Goal: Task Accomplishment & Management: Complete application form

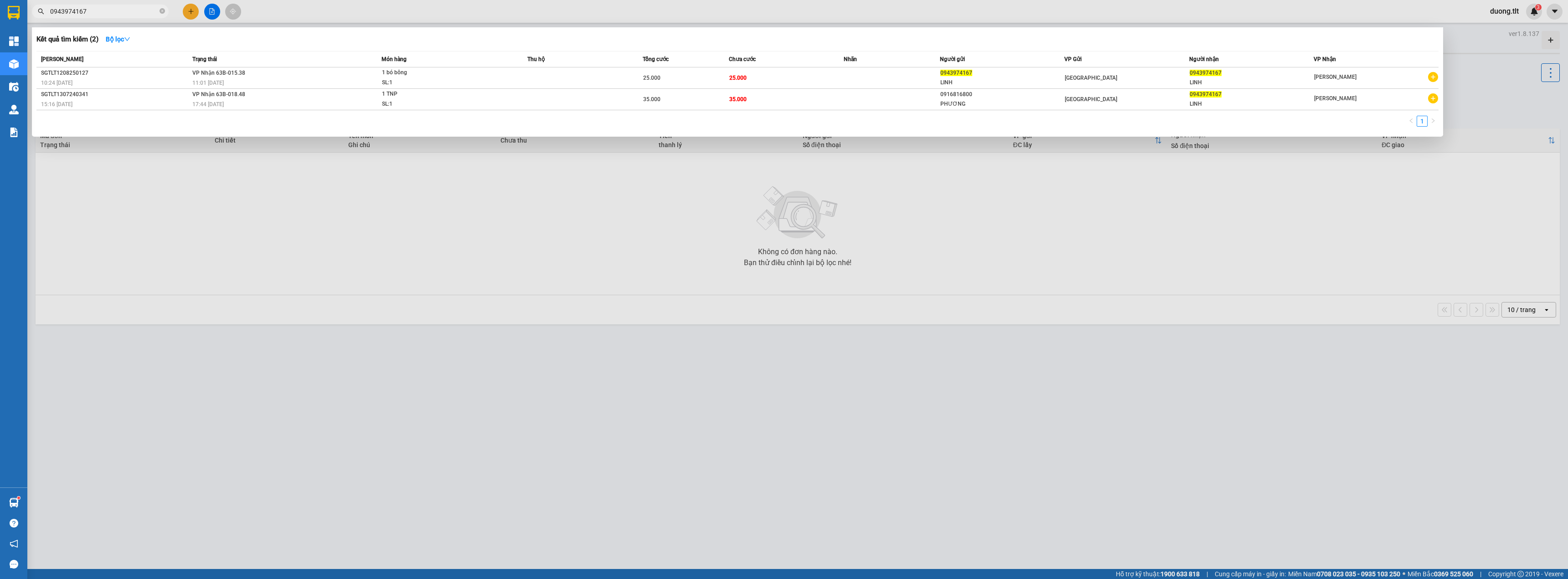
type input "0943974167"
click at [351, 171] on div at bounding box center [784, 290] width 1568 height 579
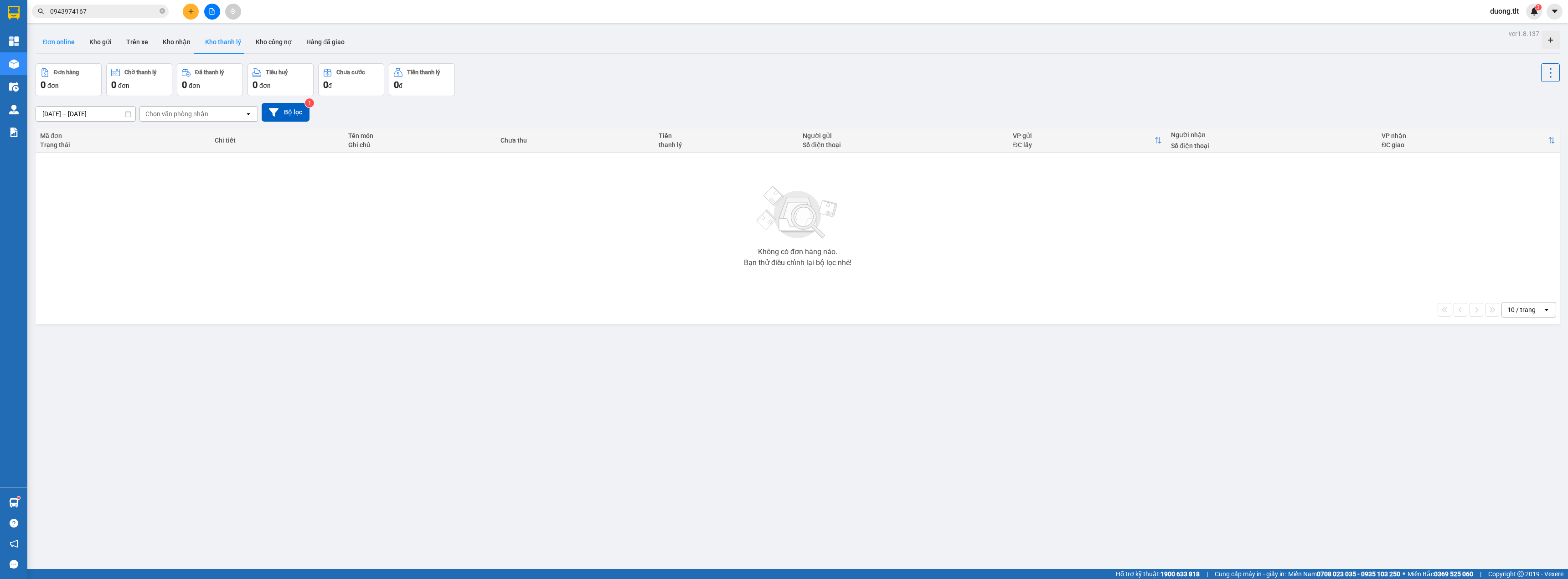
click at [48, 46] on button "Đơn online" at bounding box center [59, 42] width 47 height 22
type input "[DATE] – [DATE]"
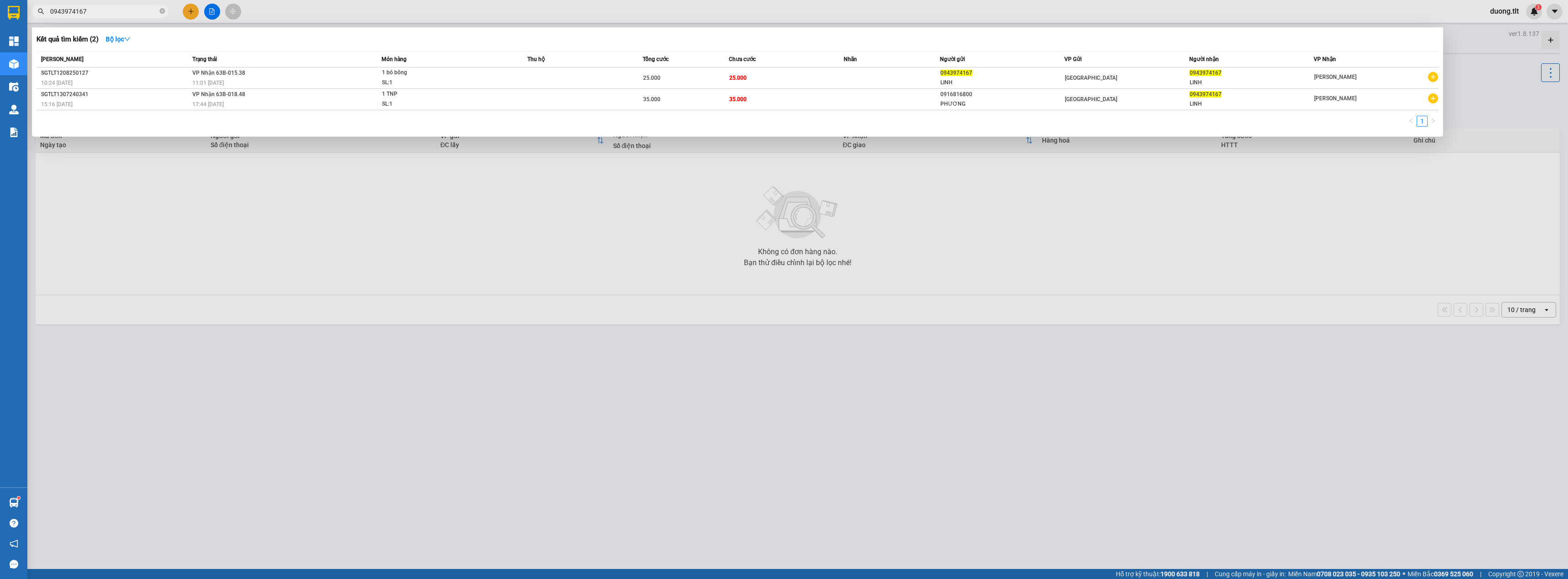
click at [99, 13] on input "0943974167" at bounding box center [104, 11] width 108 height 10
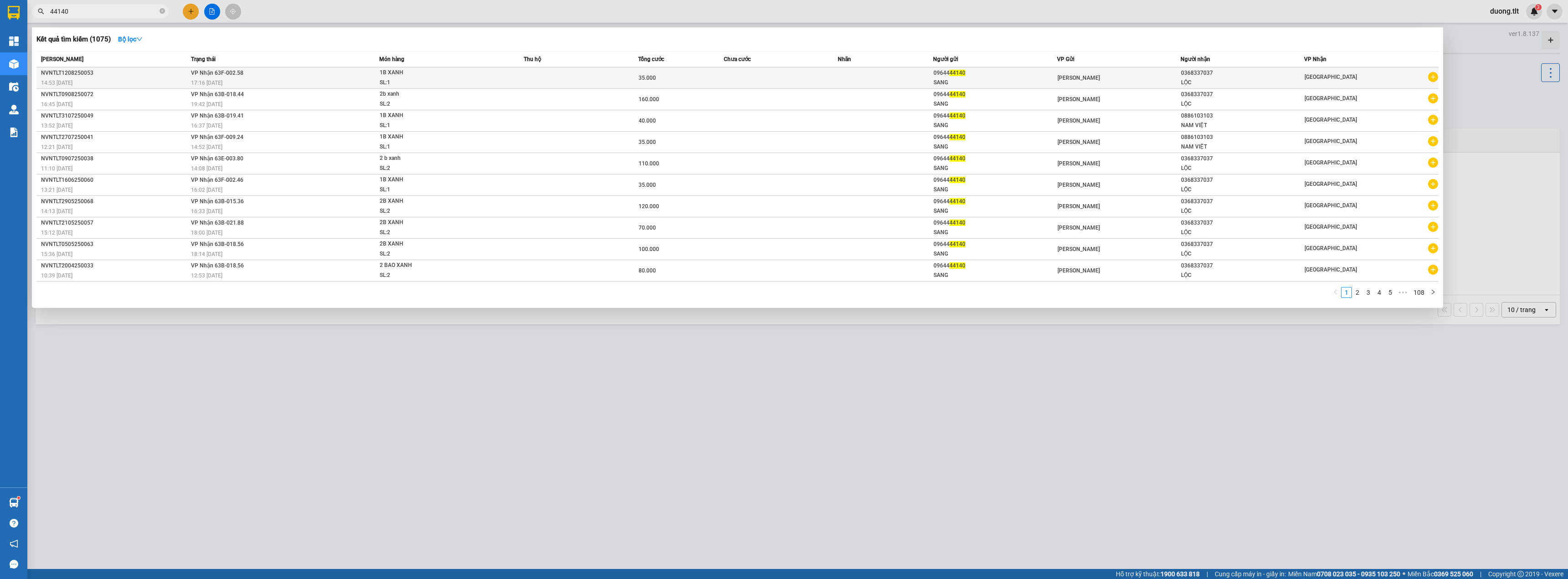
type input "44140"
click at [1194, 77] on div "0368337037" at bounding box center [1242, 73] width 122 height 10
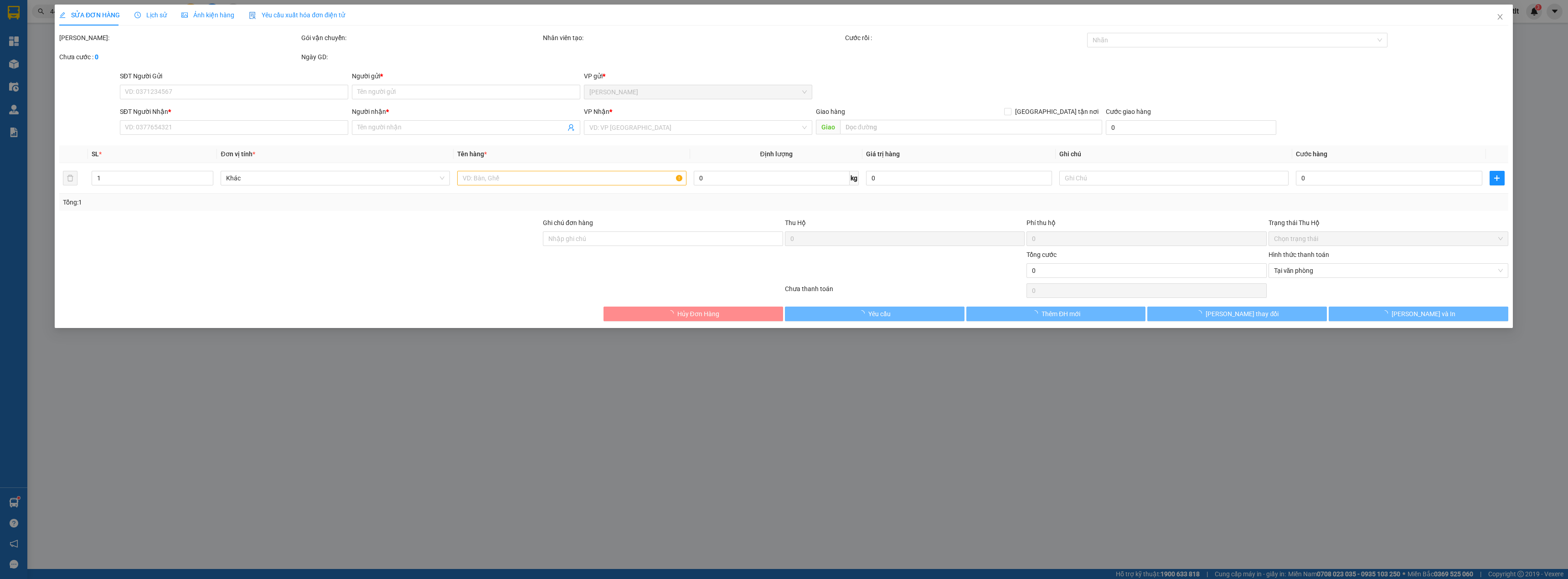
type input "0964444140"
type input "SANG"
type input "0368337037"
type input "LỘC"
type input "35.000"
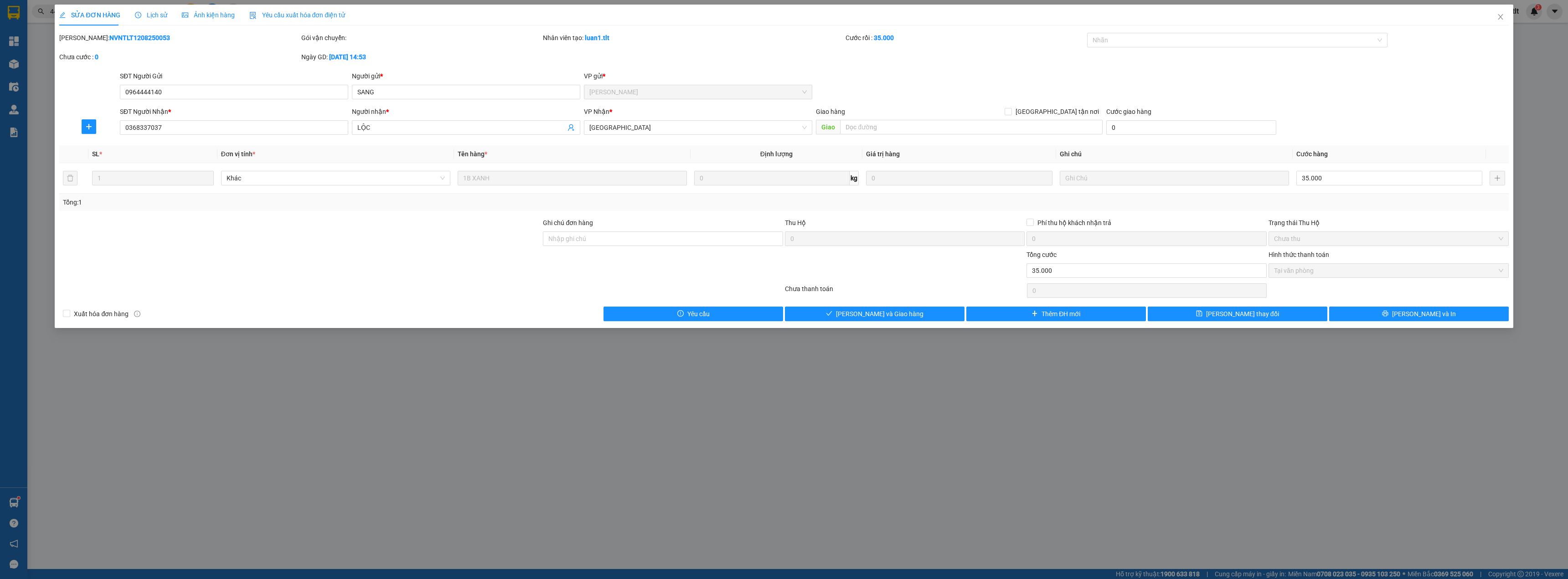
click at [155, 26] on div "SỬA ĐƠN HÀNG Lịch sử Ảnh kiện hàng Yêu cầu xuất hóa đơn điện tử Total Paid Fee …" at bounding box center [784, 163] width 1449 height 316
click at [155, 17] on span "Lịch sử" at bounding box center [151, 15] width 32 height 8
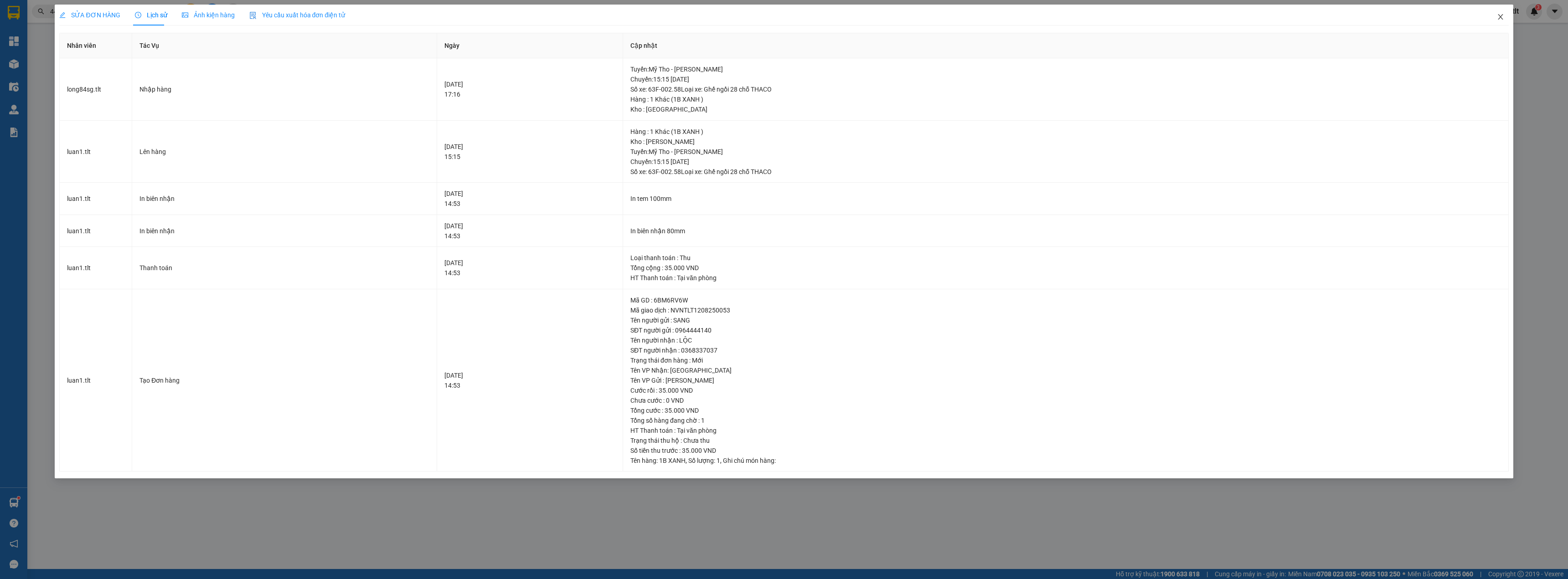
click at [1501, 11] on span "Close" at bounding box center [1500, 17] width 25 height 25
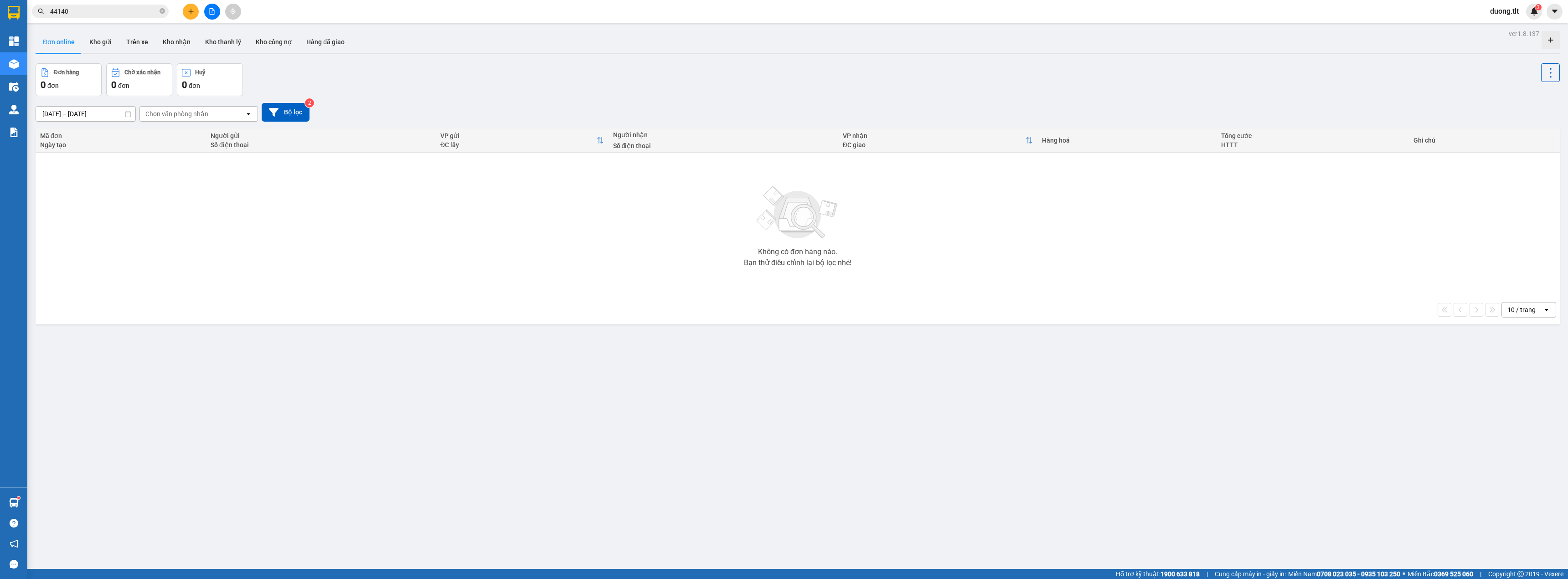
click at [91, 16] on input "44140" at bounding box center [104, 11] width 108 height 10
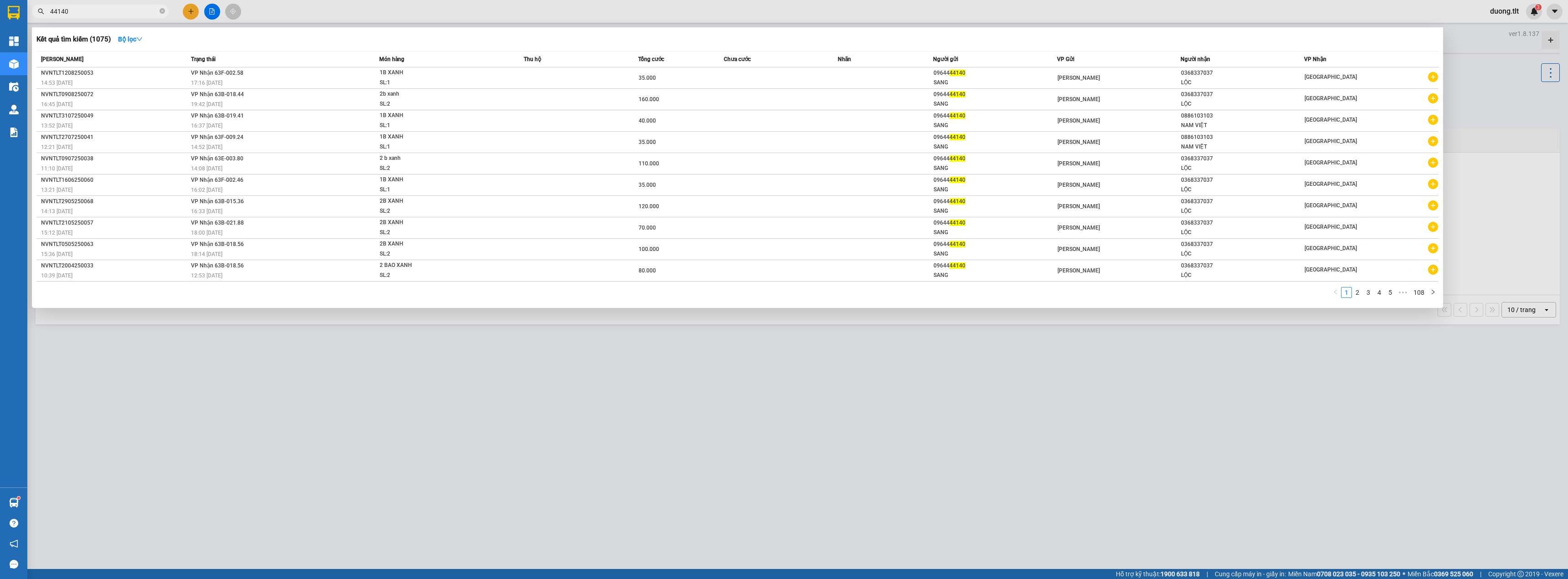
click at [50, 13] on input "44140" at bounding box center [104, 11] width 108 height 10
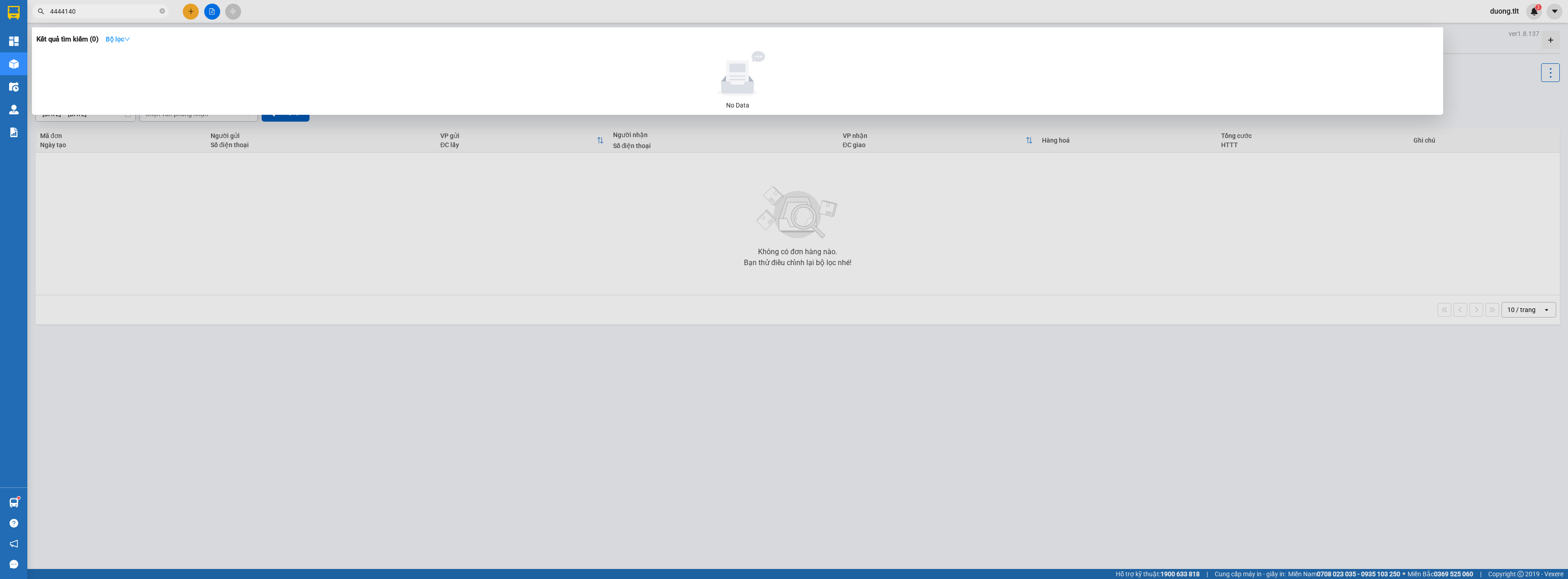
type input "4444140"
click at [103, 34] on button "Bộ lọc" at bounding box center [118, 39] width 39 height 15
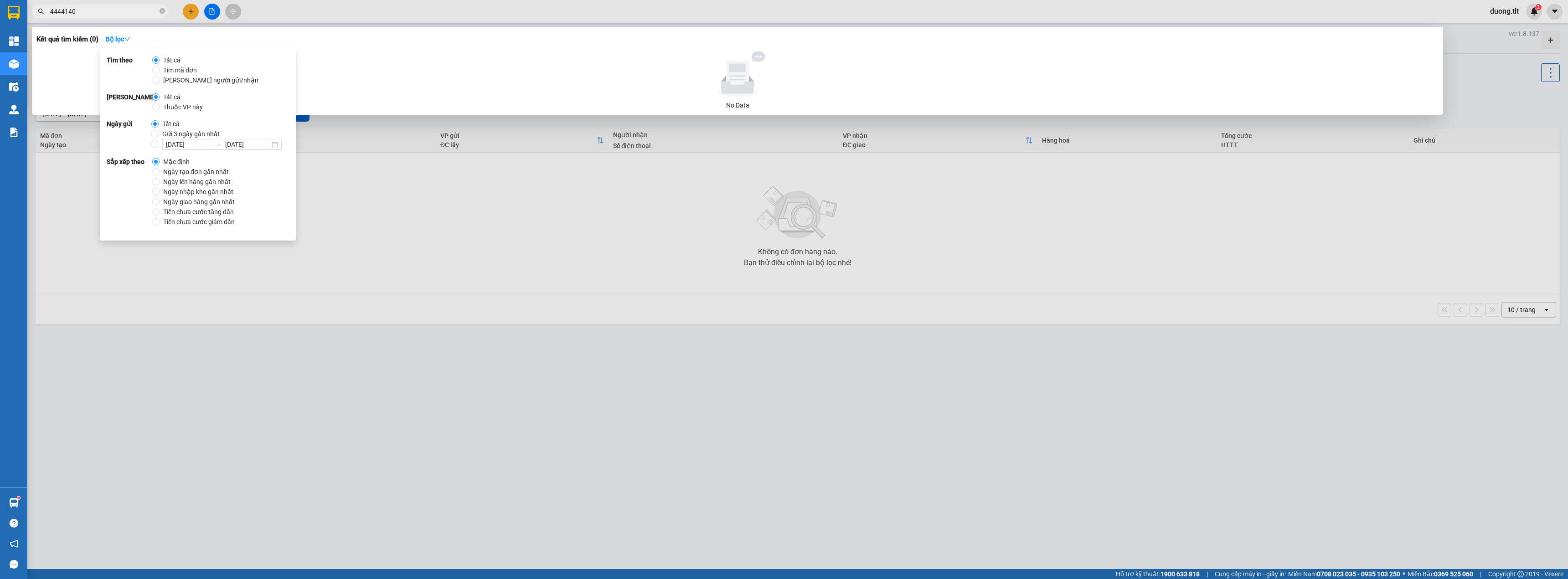
click at [161, 131] on span "Gửi 3 ngày gần nhất" at bounding box center [190, 134] width 65 height 10
click at [158, 131] on input "Gửi 3 ngày gần nhất" at bounding box center [155, 134] width 8 height 8
radio input "true"
radio input "false"
click at [177, 134] on span "Gửi 3 ngày gần nhất" at bounding box center [190, 134] width 65 height 10
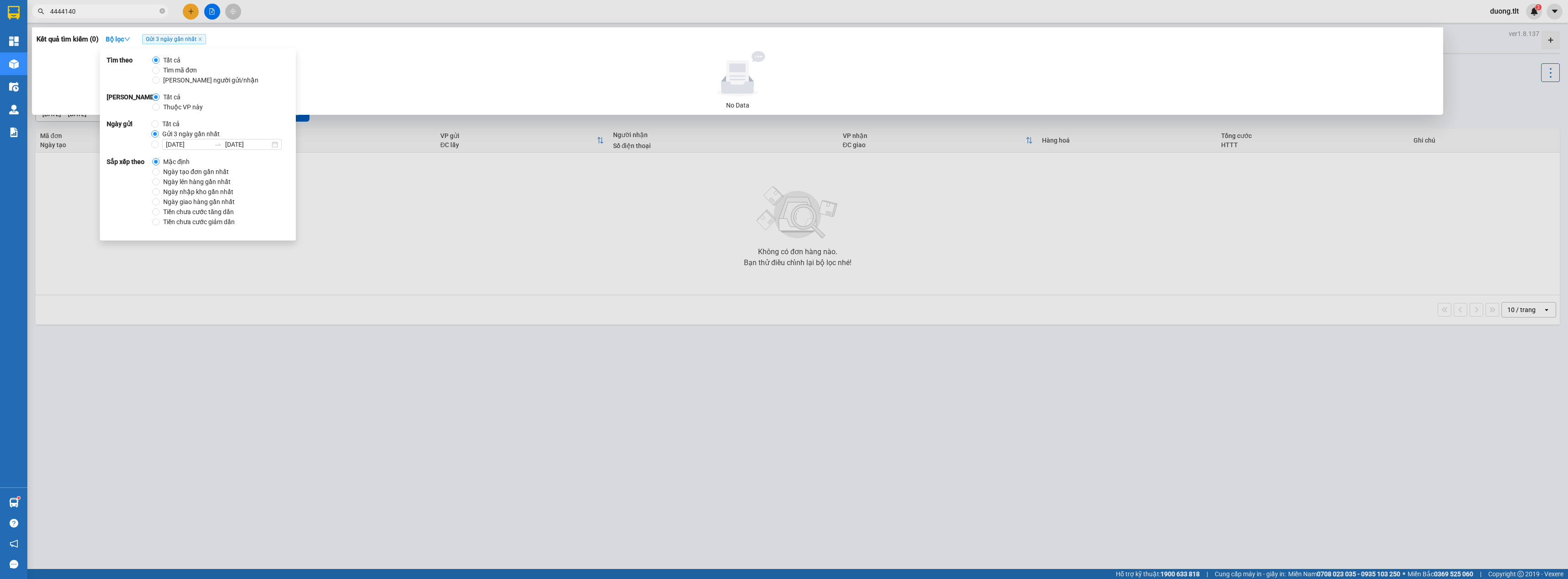
click at [158, 134] on input "Gửi 3 ngày gần nhất" at bounding box center [155, 134] width 8 height 8
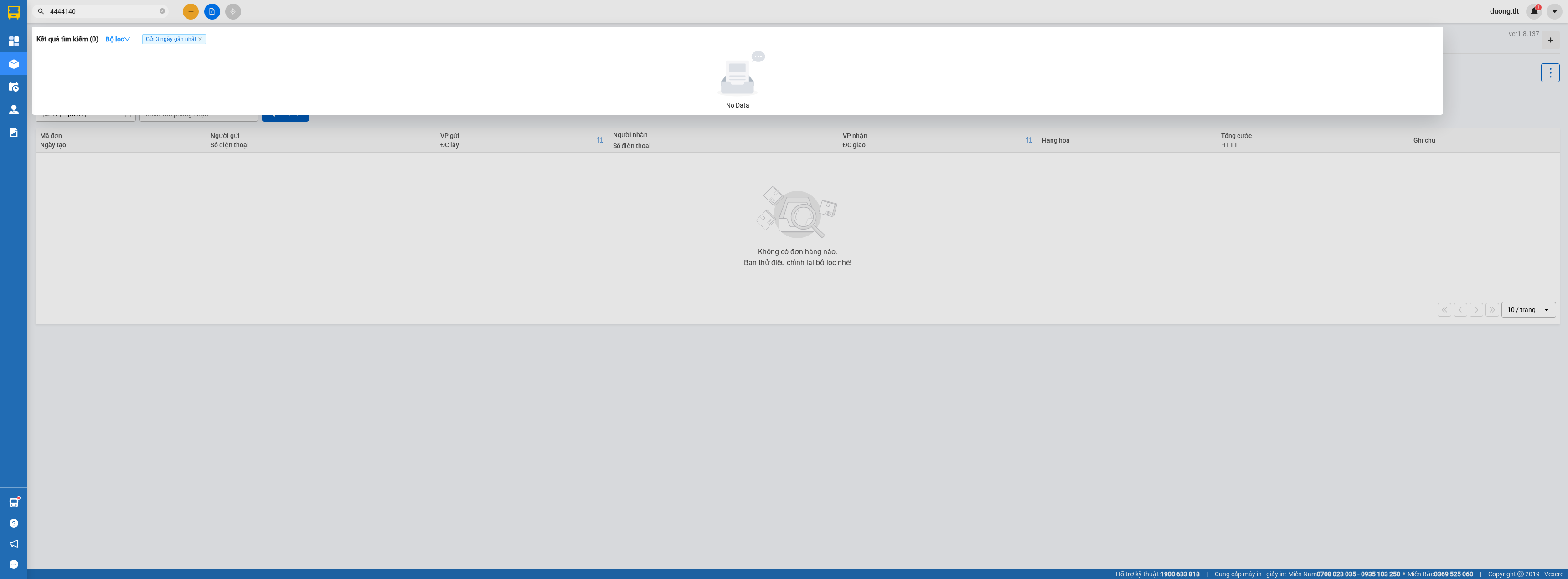
click at [102, 18] on span "4444140" at bounding box center [100, 11] width 137 height 14
drag, startPoint x: 94, startPoint y: 14, endPoint x: 33, endPoint y: 18, distance: 61.1
click at [33, 18] on div "Kết quả tìm kiếm ( 0 ) Bộ lọc Gửi 3 ngày gần nhất No Data 4444140" at bounding box center [89, 11] width 178 height 16
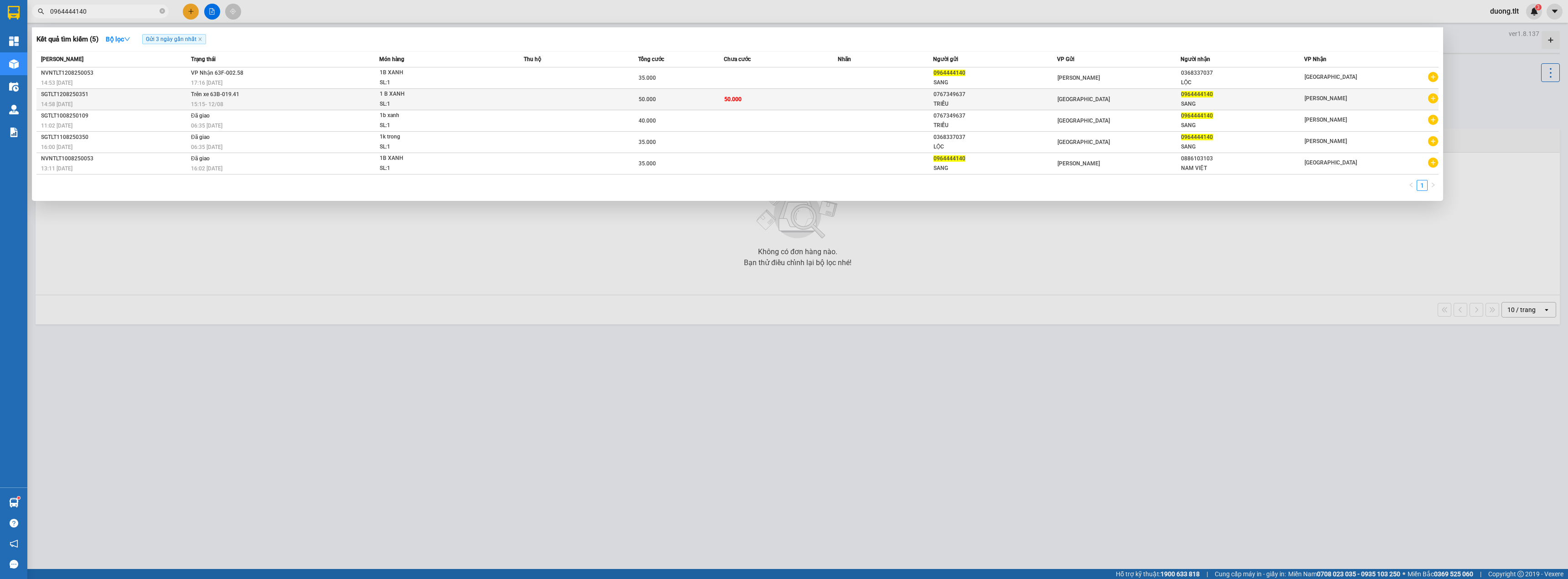
type input "0964444140"
click at [776, 102] on td "50.000" at bounding box center [781, 99] width 115 height 21
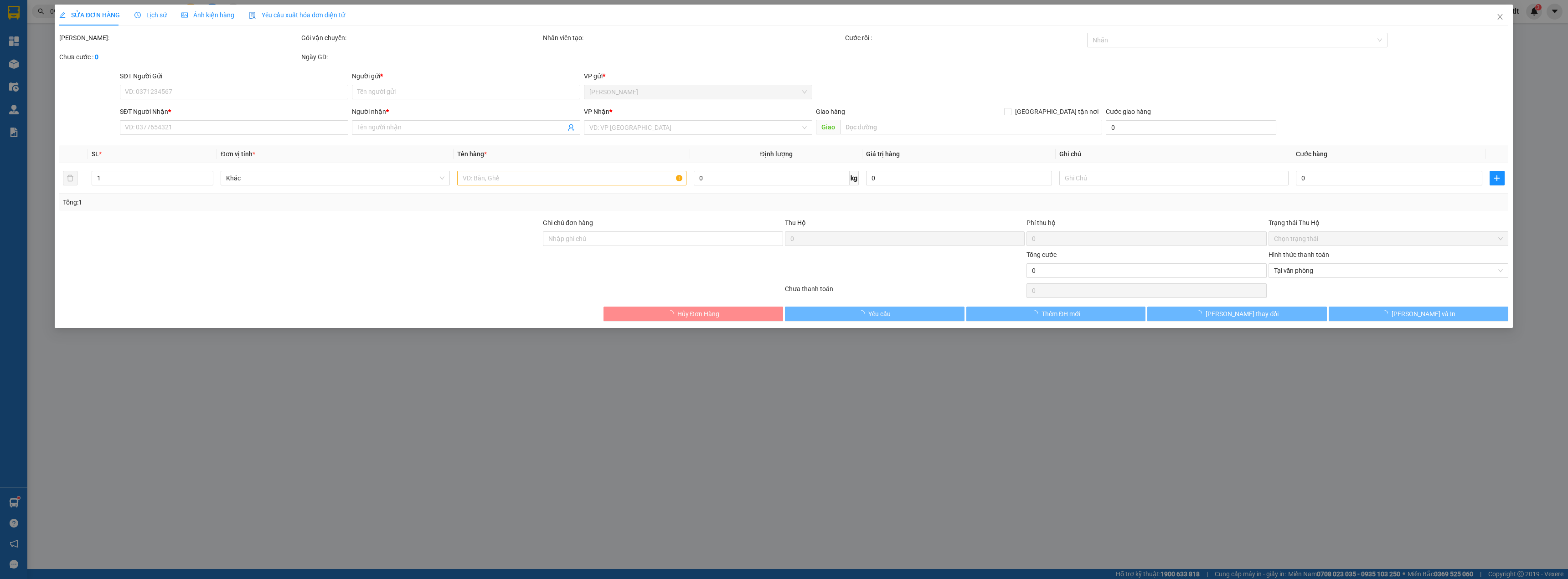
type input "0767349637"
type input "TRIỀU"
type input "0964444140"
type input "SANG"
type input "50.000"
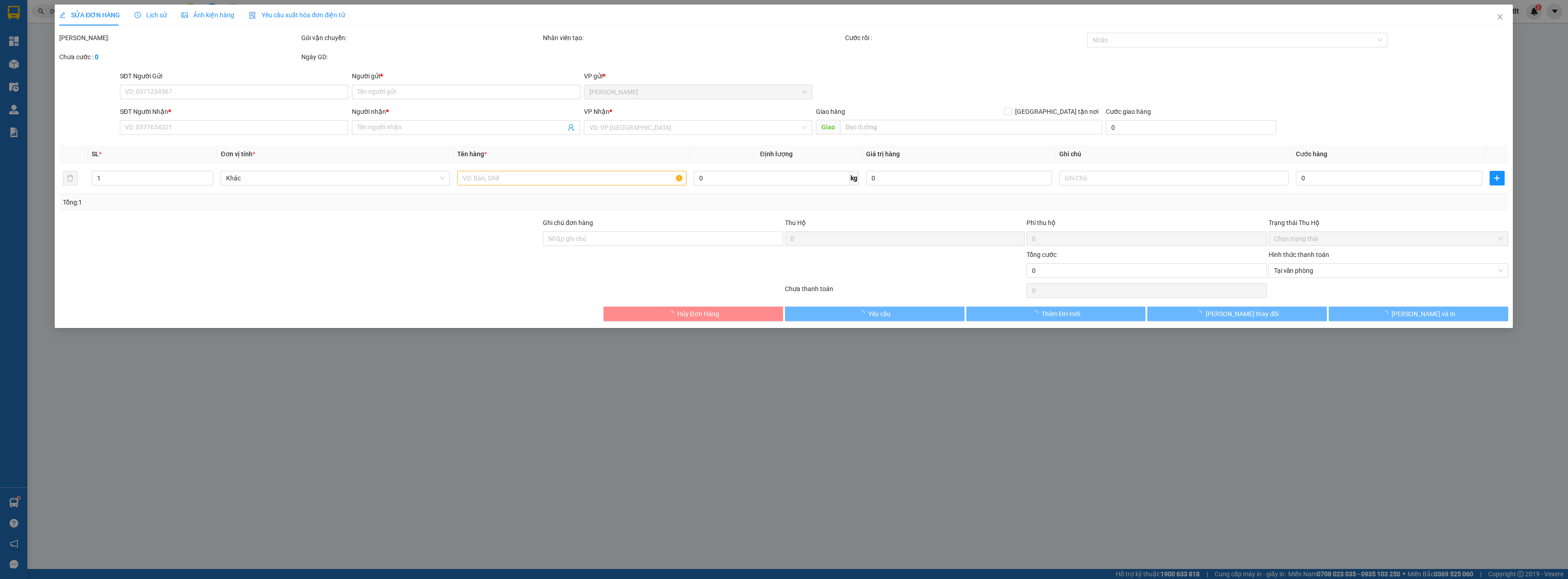
type input "50.000"
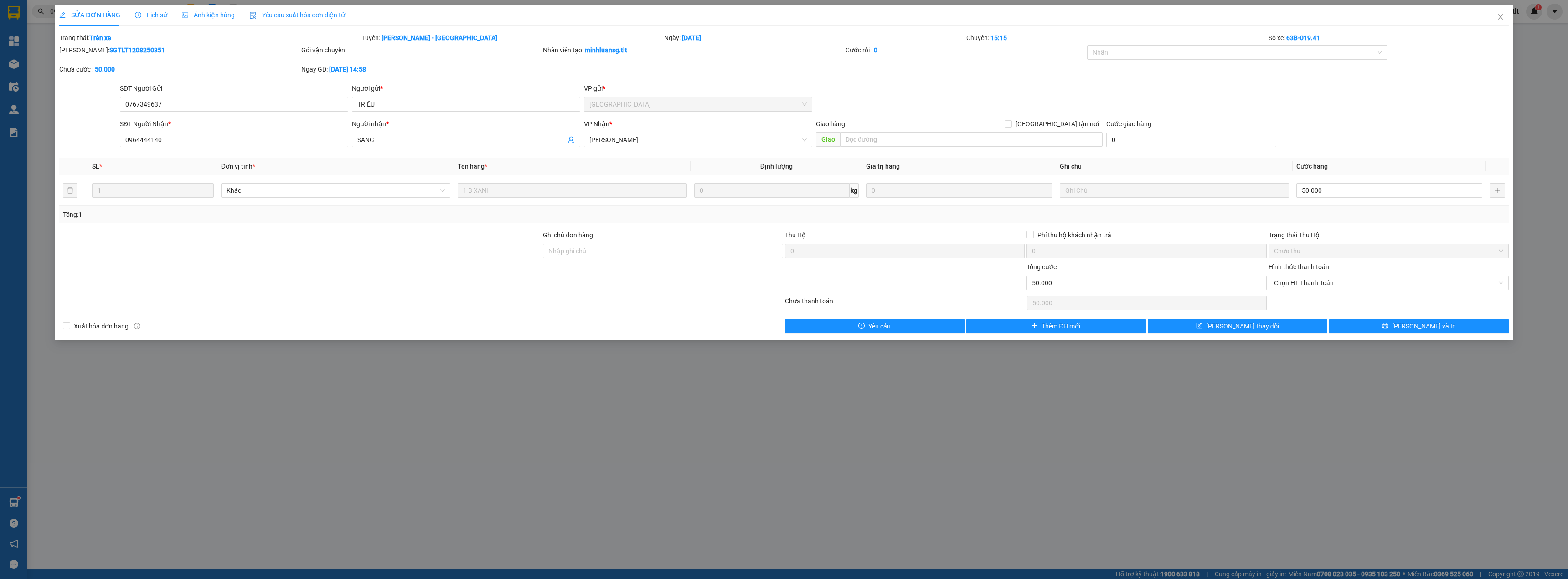
click at [601, 294] on div at bounding box center [420, 303] width 726 height 18
click at [148, 18] on span "Lịch sử" at bounding box center [151, 15] width 32 height 8
